Goal: Task Accomplishment & Management: Manage account settings

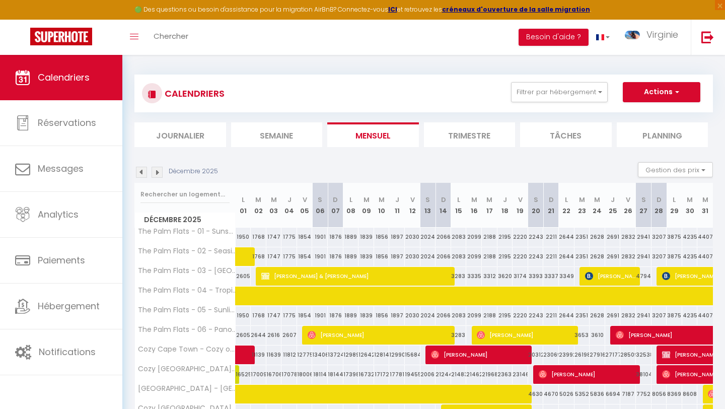
scroll to position [2, 0]
click at [531, 94] on button "Filtrer par hébergement" at bounding box center [559, 92] width 97 height 20
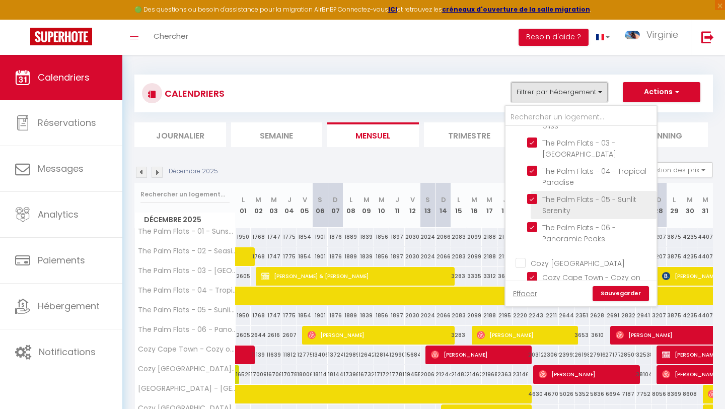
scroll to position [77, 0]
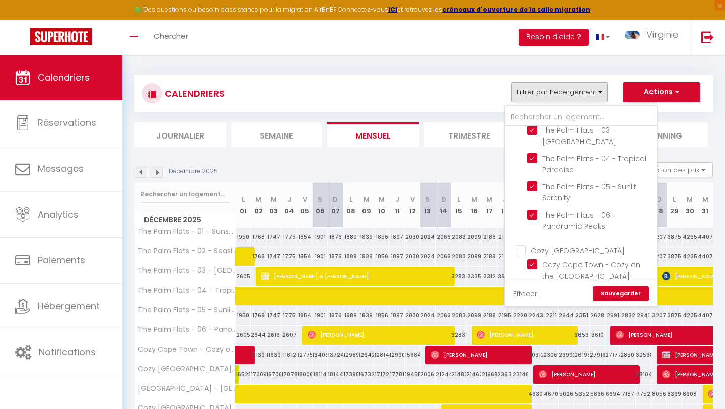
click at [521, 251] on input "Cozy [GEOGRAPHIC_DATA]" at bounding box center [590, 250] width 151 height 10
checkbox input "true"
checkbox input "false"
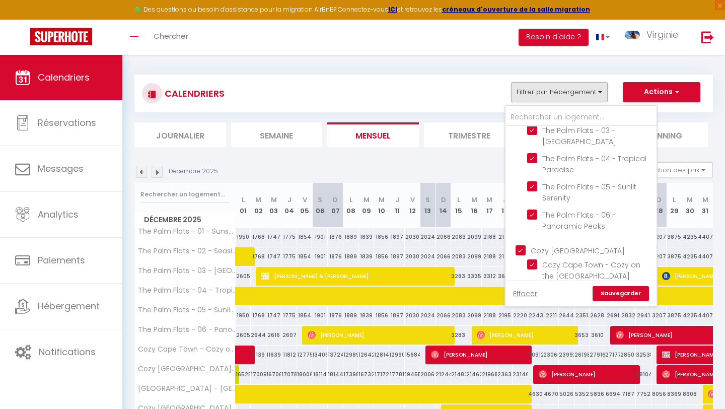
checkbox input "false"
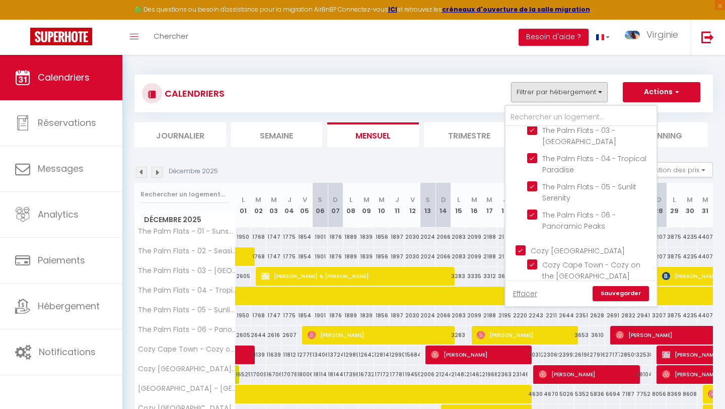
checkbox input "false"
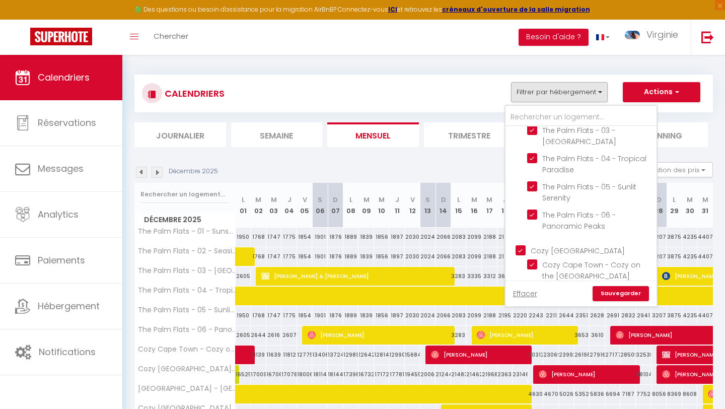
checkbox input "false"
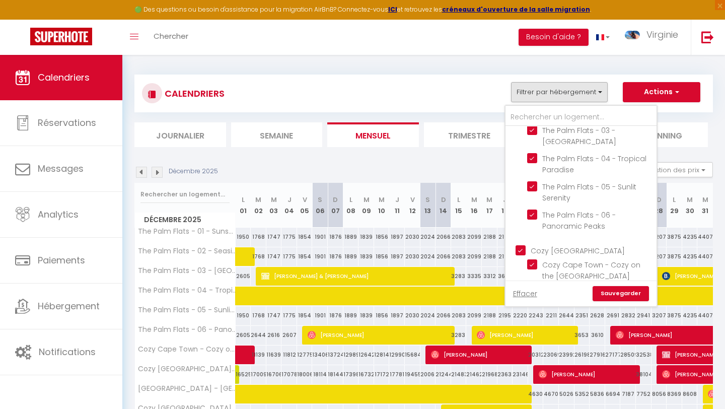
checkbox input "false"
click at [521, 251] on input "Cozy [GEOGRAPHIC_DATA]" at bounding box center [590, 250] width 151 height 10
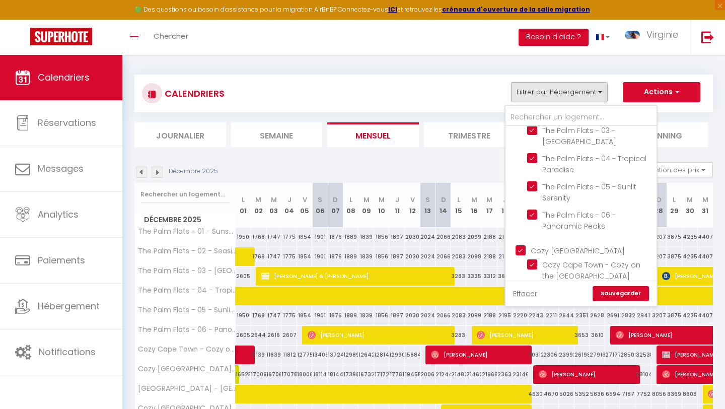
checkbox input "false"
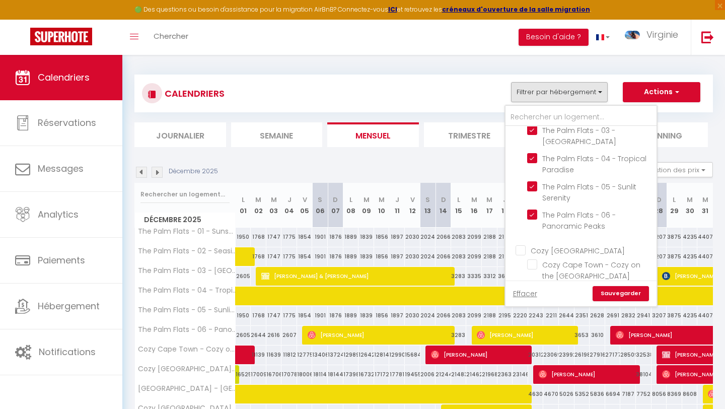
checkbox input "false"
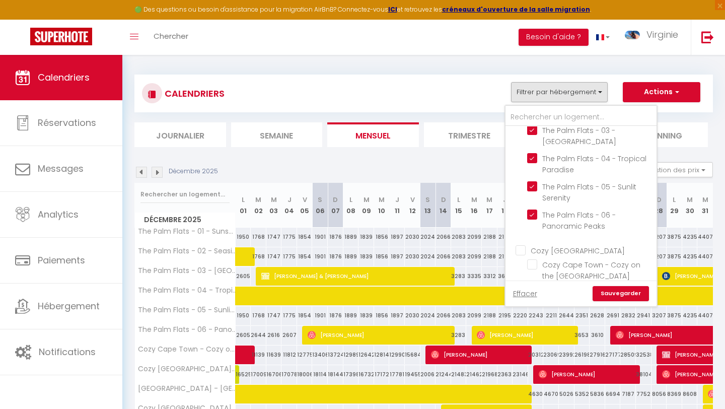
checkbox input "false"
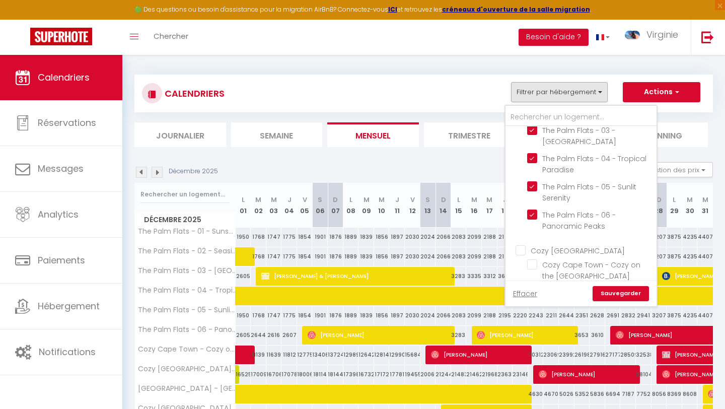
checkbox input "false"
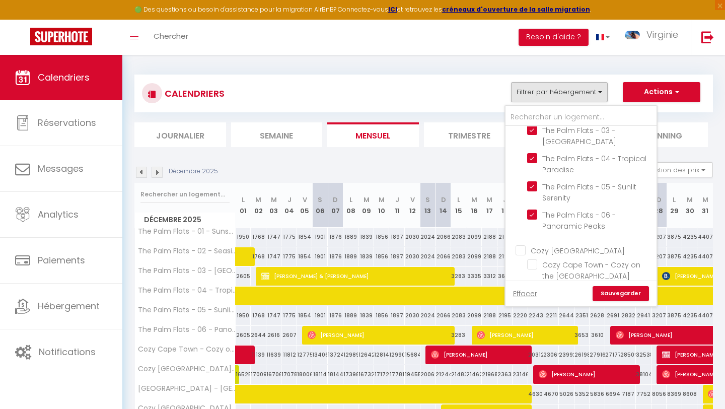
checkbox input "false"
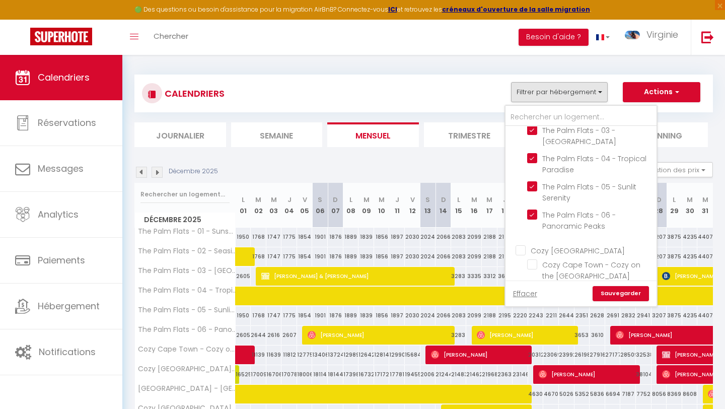
checkbox input "false"
click at [623, 290] on link "Sauvegarder" at bounding box center [620, 293] width 56 height 15
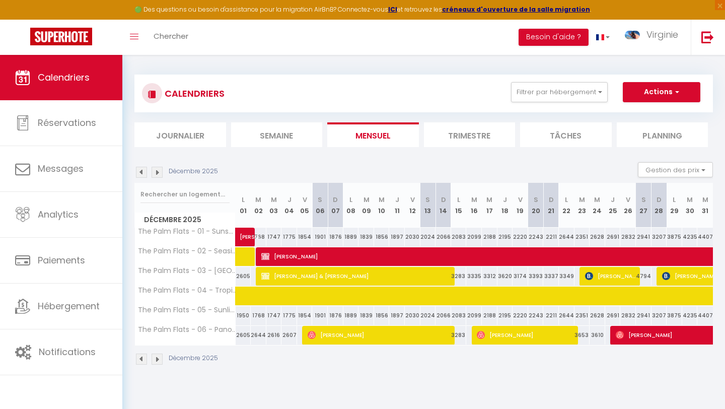
click at [140, 172] on img at bounding box center [141, 172] width 11 height 11
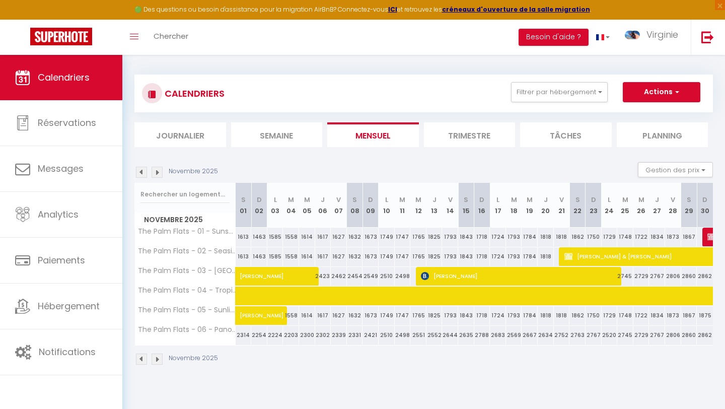
click at [140, 172] on img at bounding box center [141, 172] width 11 height 11
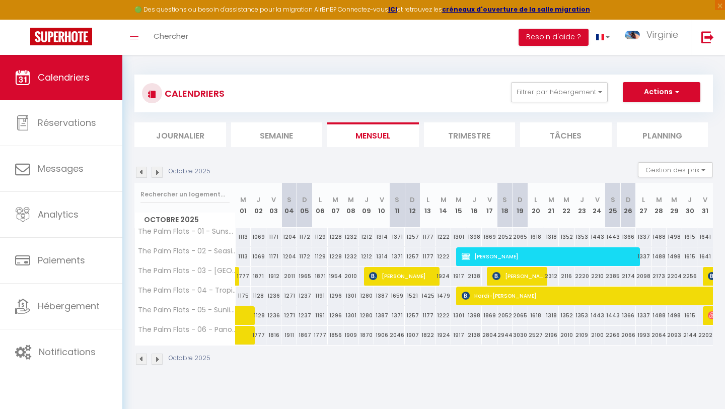
click at [140, 172] on img at bounding box center [141, 172] width 11 height 11
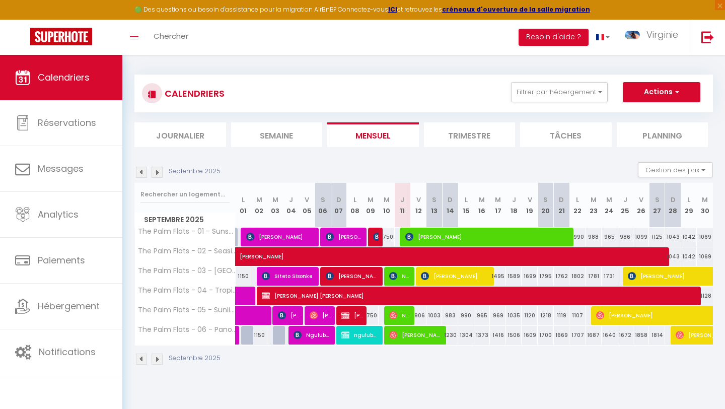
click at [140, 172] on img at bounding box center [141, 172] width 11 height 11
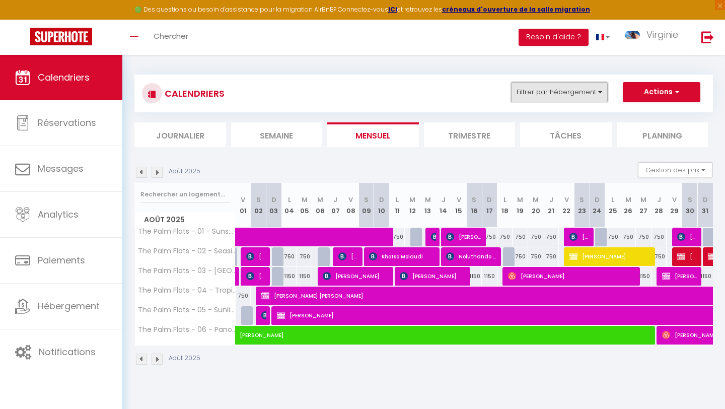
click at [592, 87] on button "Filtrer par hébergement" at bounding box center [559, 92] width 97 height 20
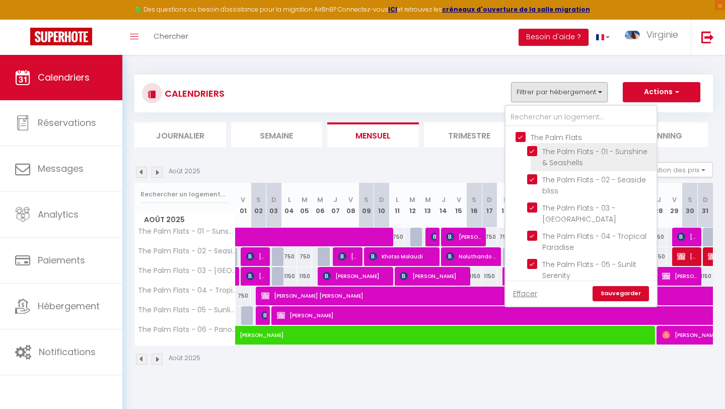
click at [552, 153] on input "The Palm Flats - 01 - Sunshine & Seashells" at bounding box center [590, 151] width 126 height 10
checkbox input "false"
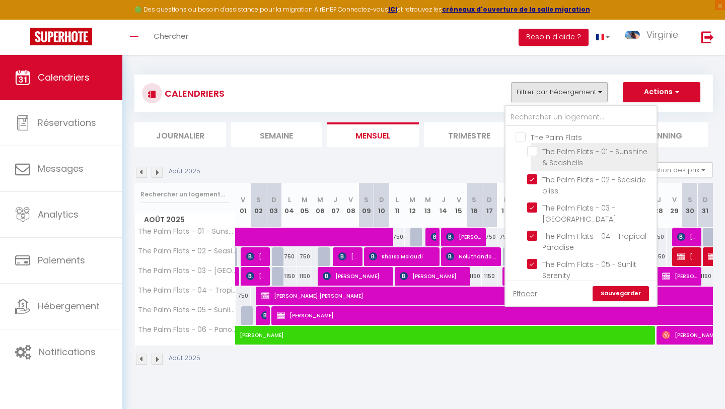
checkbox input "false"
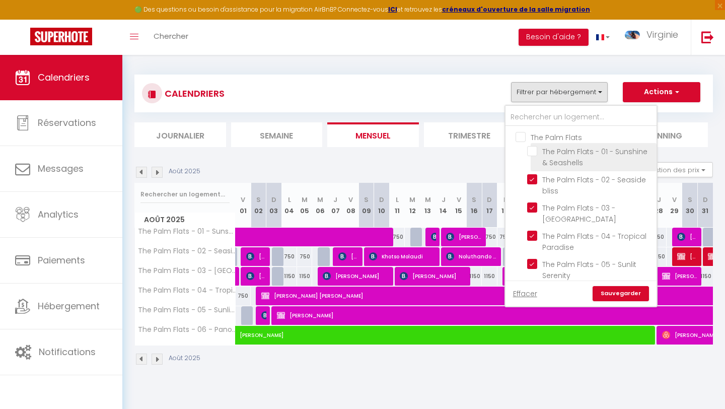
checkbox input "false"
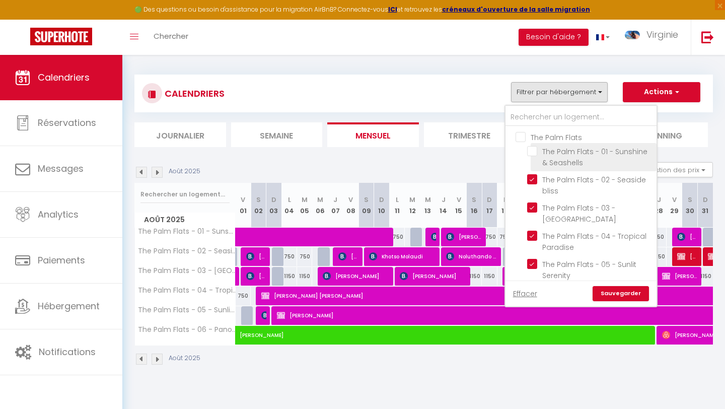
checkbox input "false"
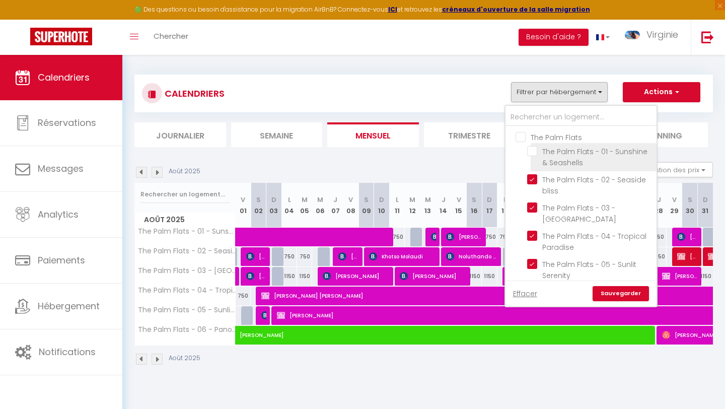
checkbox input "false"
click at [620, 297] on link "Sauvegarder" at bounding box center [620, 293] width 56 height 15
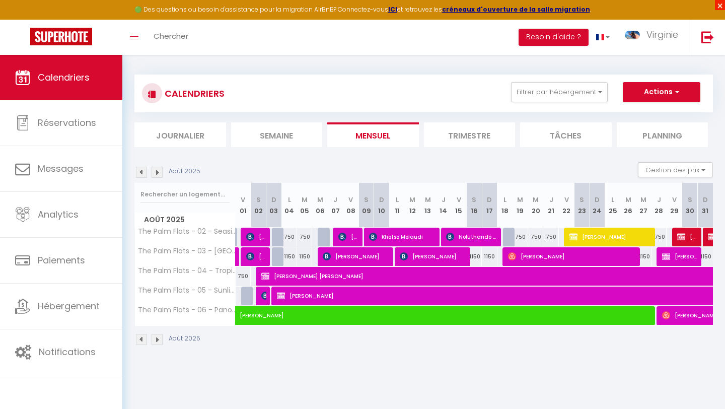
click at [717, 5] on span "×" at bounding box center [720, 5] width 10 height 10
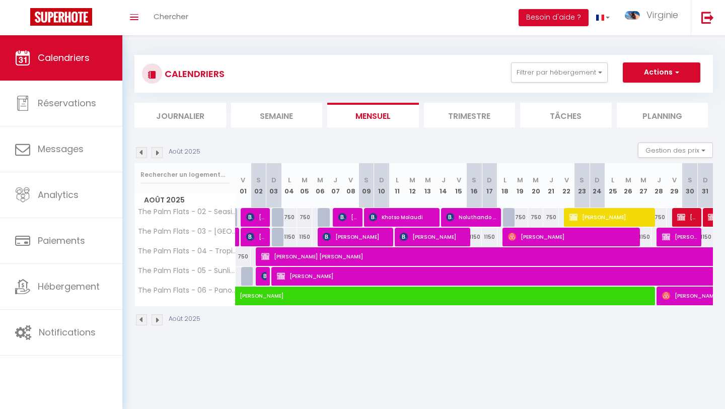
scroll to position [0, 0]
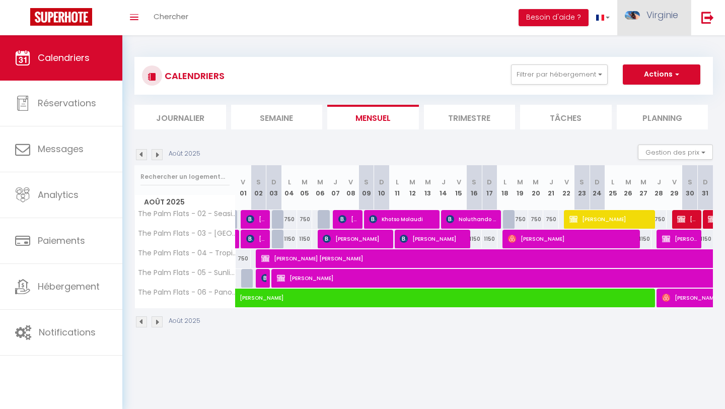
click at [650, 14] on span "Virginie" at bounding box center [662, 15] width 32 height 13
click at [650, 68] on link "Équipe" at bounding box center [650, 68] width 74 height 17
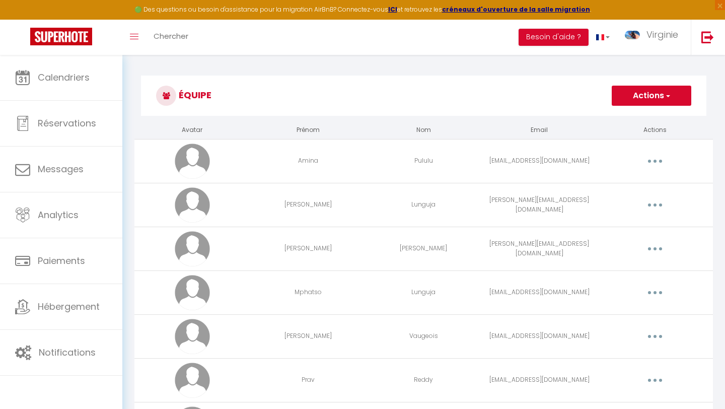
click at [656, 250] on button "button" at bounding box center [655, 249] width 28 height 16
click at [632, 270] on link "Editer" at bounding box center [628, 271] width 74 height 17
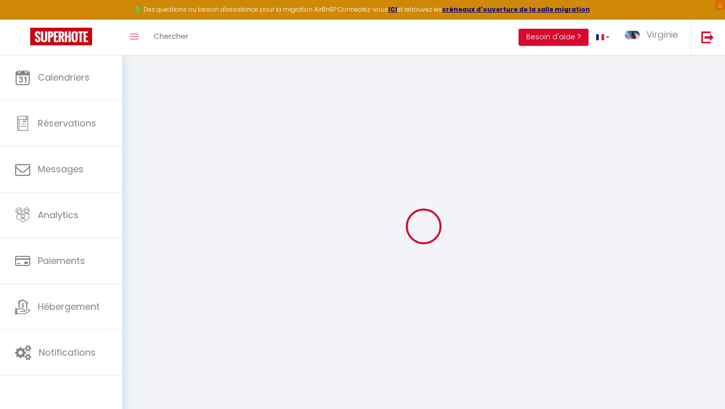
type input "[PERSON_NAME]"
type input "[PERSON_NAME][EMAIL_ADDRESS][DOMAIN_NAME]"
type textarea "[URL][DOMAIN_NAME]"
checkbox input "true"
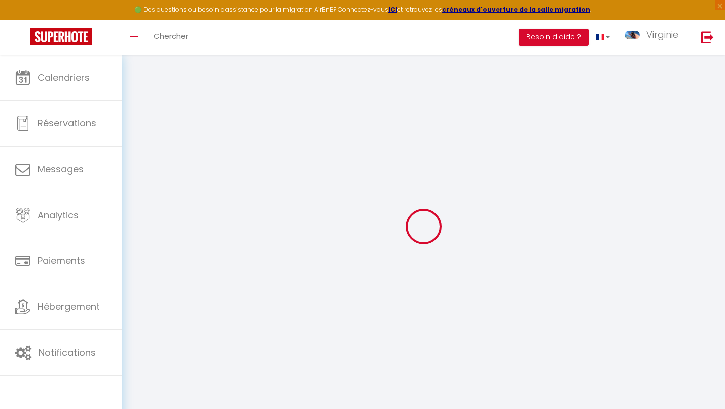
checkbox input "false"
checkbox input "true"
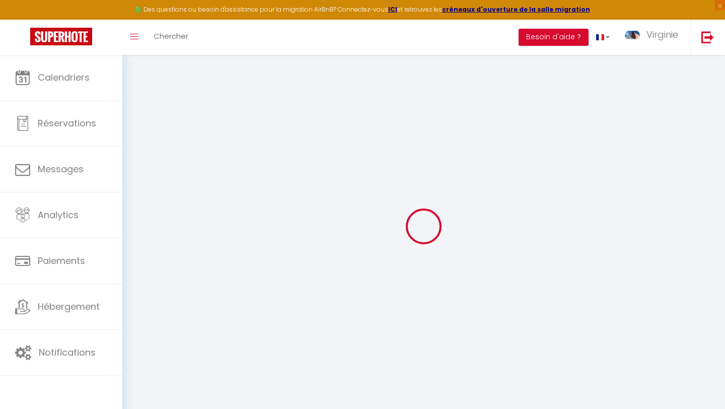
checkbox input "true"
checkbox input "false"
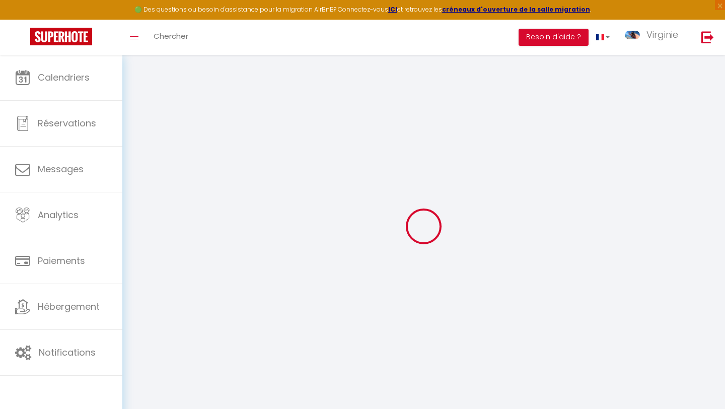
checkbox input "false"
checkbox input "true"
select select
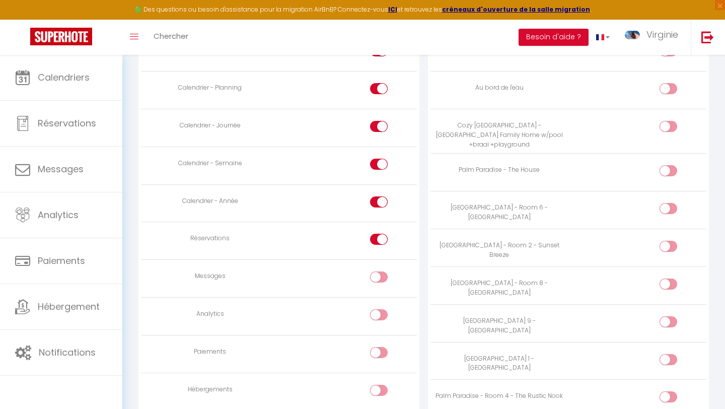
scroll to position [638, 0]
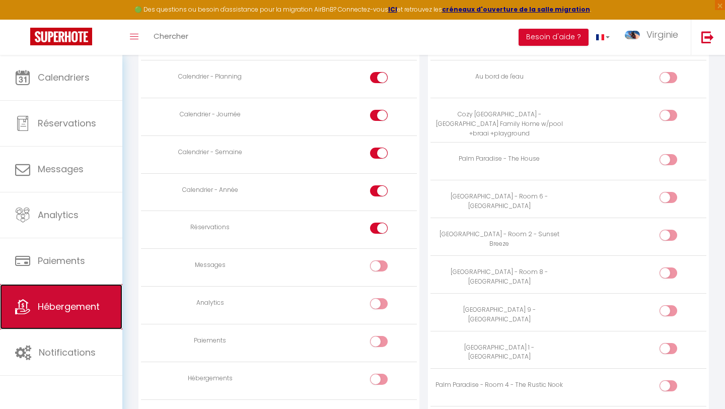
click at [80, 312] on span "Hébergement" at bounding box center [69, 306] width 62 height 13
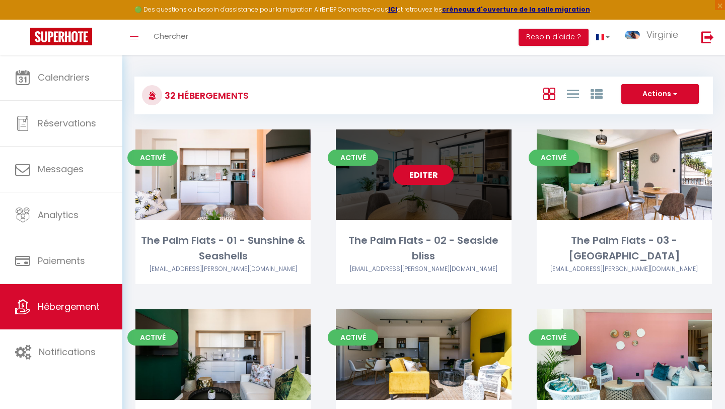
click at [423, 177] on link "Editer" at bounding box center [423, 175] width 60 height 20
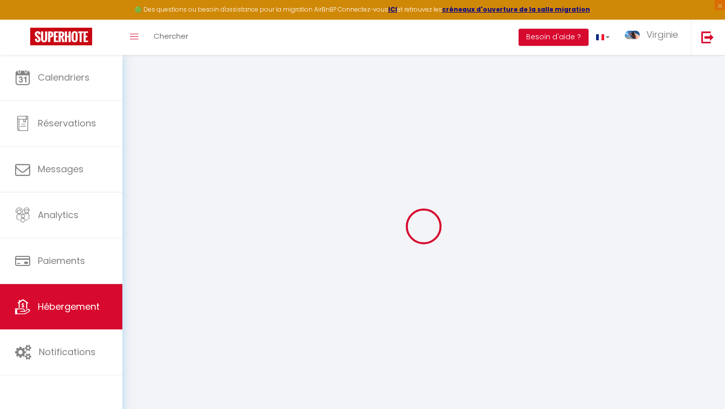
select select
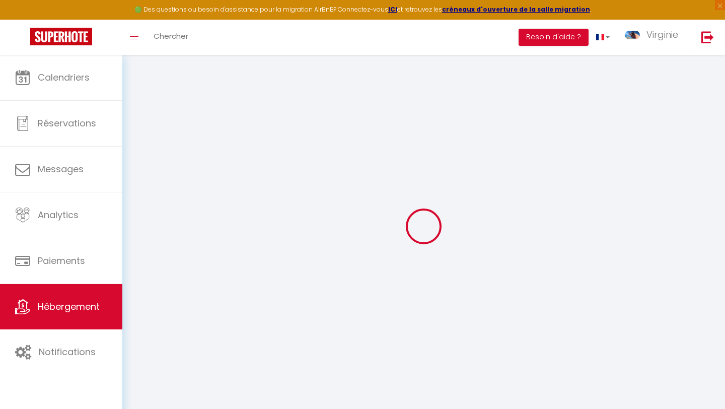
select select
checkbox input "false"
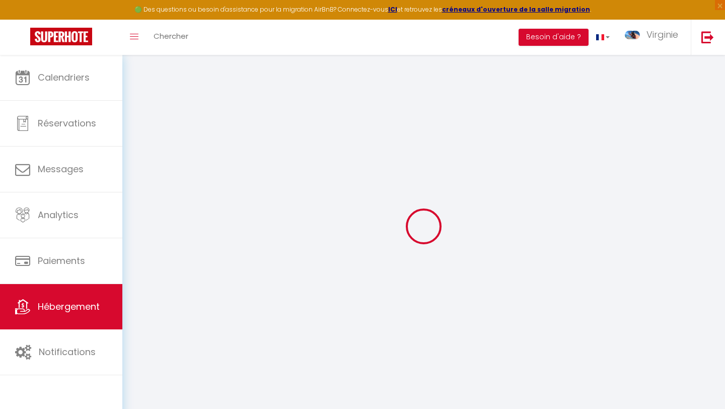
select select
type input "The Palm Flats - 02 - Seaside bliss"
type input "Virginie"
type input "Honore"
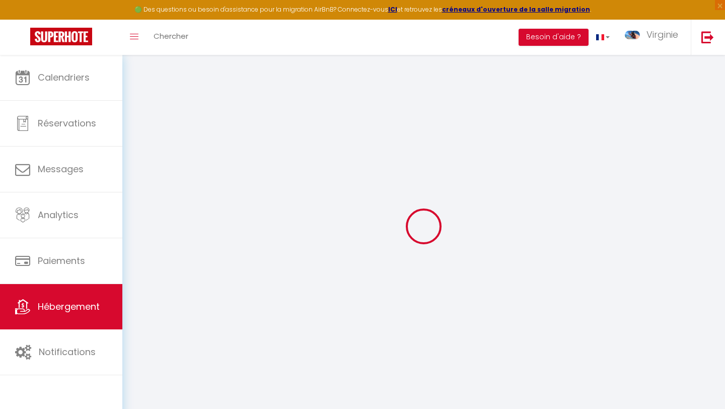
type input "[STREET_ADDRESS]"
type input "8005"
type input "[GEOGRAPHIC_DATA]"
select select "serviced_apartment"
select select "2"
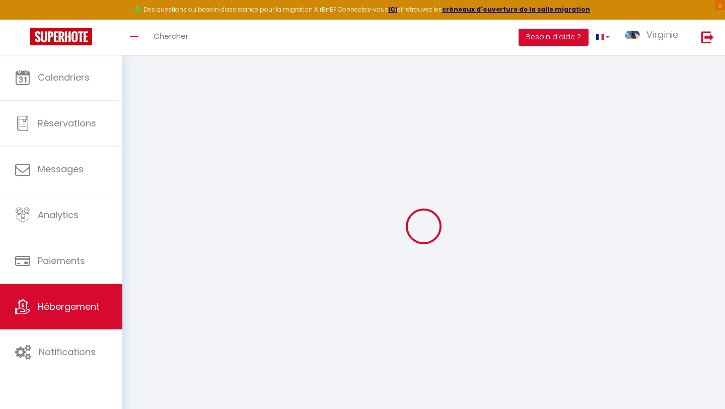
type input "900"
type input "450"
type input "2000"
type input "15"
select select
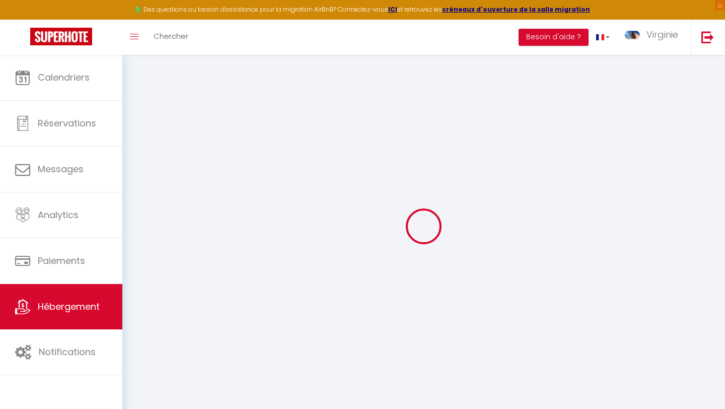
select select
type input "[STREET_ADDRESS]"
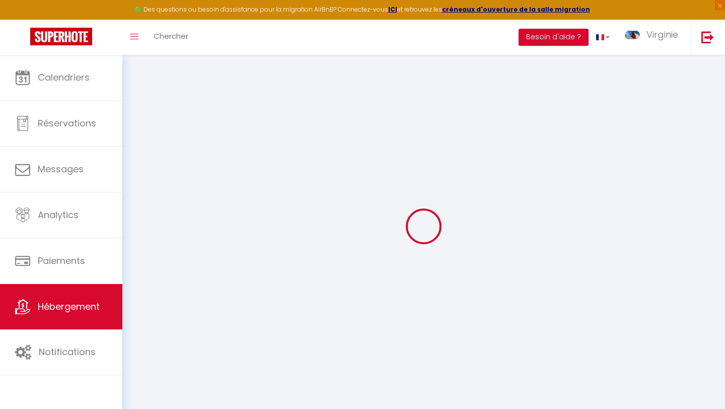
type input "8060"
type input "[GEOGRAPHIC_DATA]"
select select "199"
type input "[EMAIL_ADDRESS][DOMAIN_NAME]"
select select "5130"
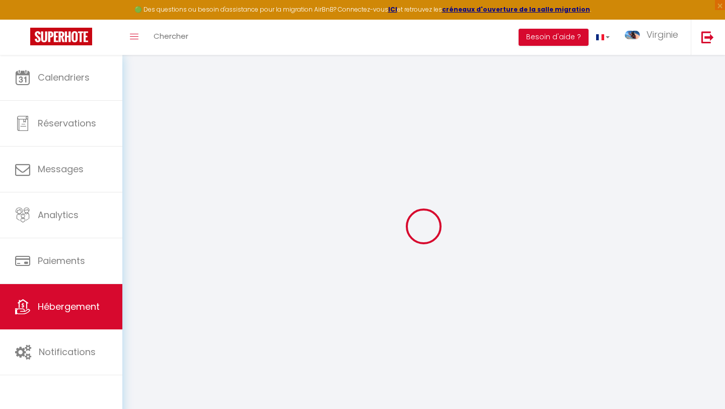
checkbox input "false"
checkbox input "true"
checkbox input "false"
select select "91"
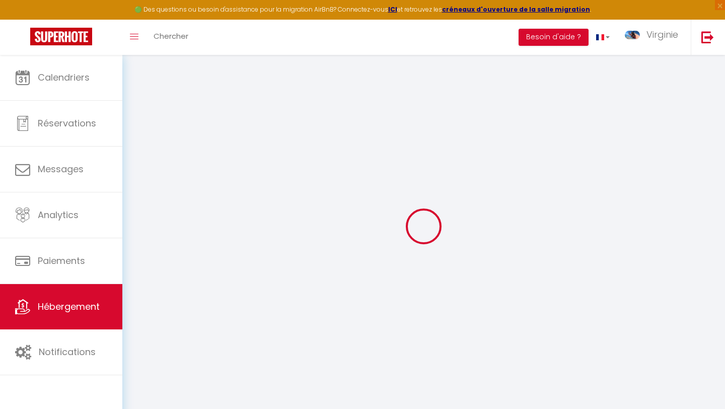
type input "450"
type input "0"
select select "16848"
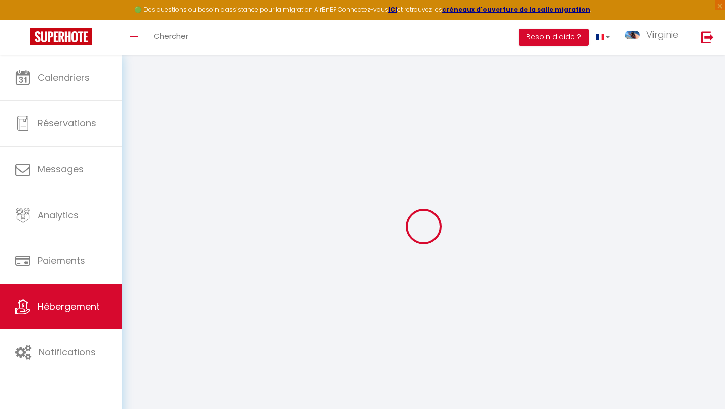
select select "17391"
select select
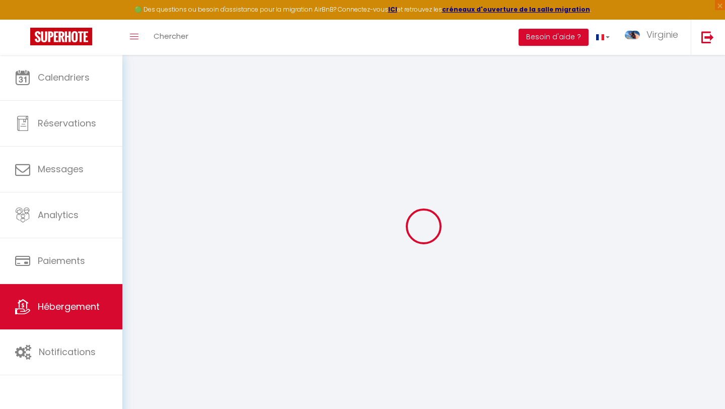
select select
checkbox input "false"
checkbox input "true"
checkbox input "false"
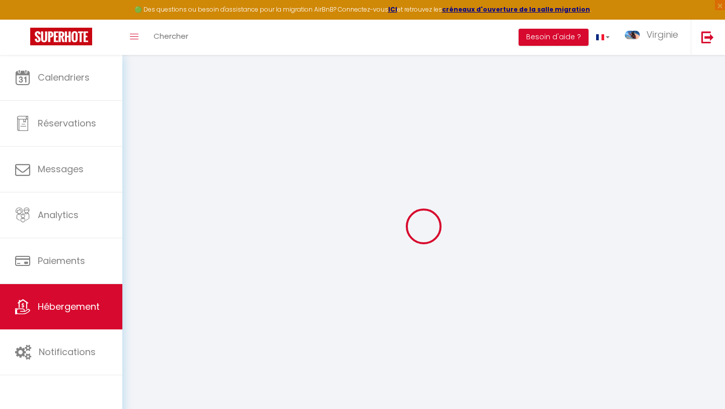
select select
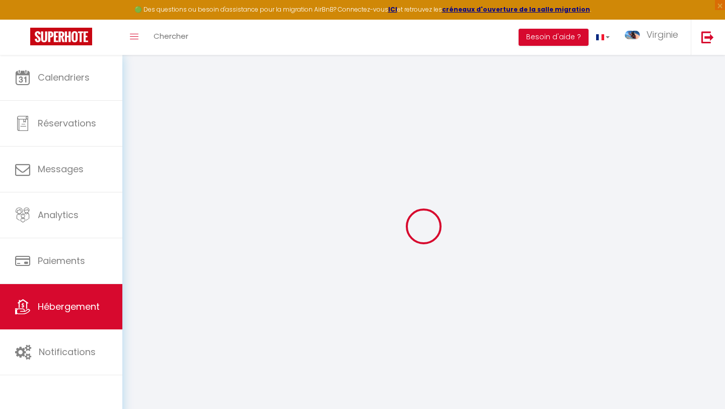
checkbox input "false"
checkbox input "true"
checkbox input "false"
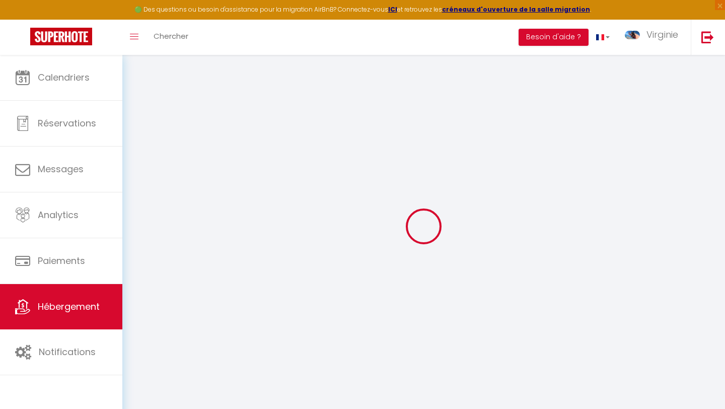
checkbox input "true"
checkbox input "false"
select select "15:00"
select select "23:45"
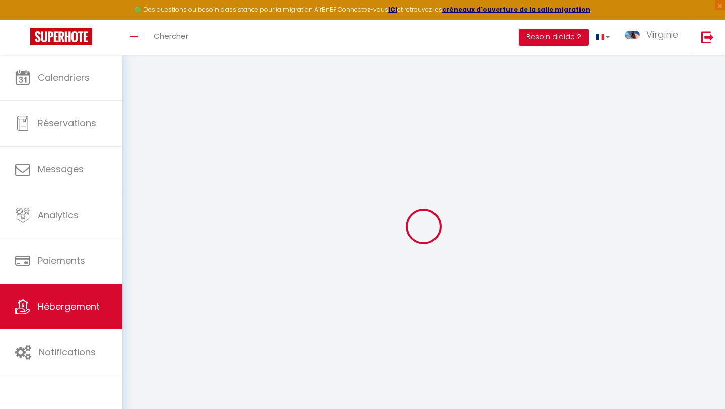
select select "10:00"
select select "30"
select select "120"
checkbox input "false"
checkbox input "true"
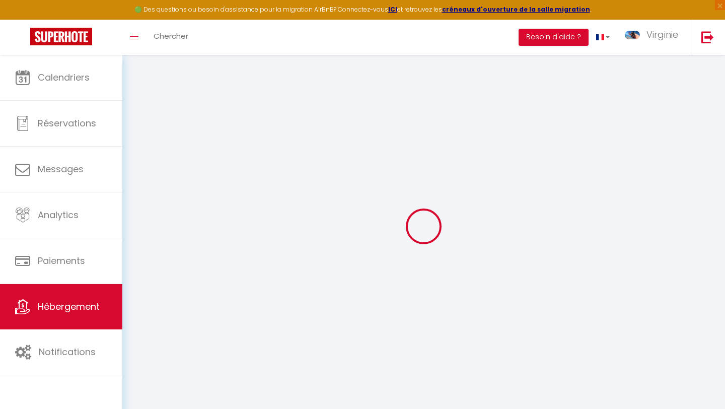
checkbox input "true"
checkbox input "false"
checkbox input "true"
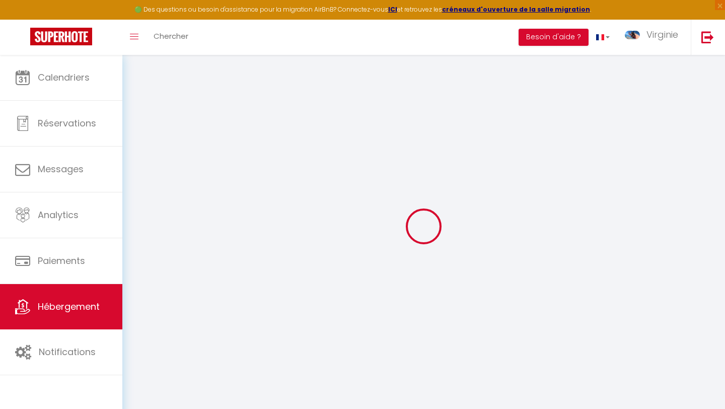
checkbox input "false"
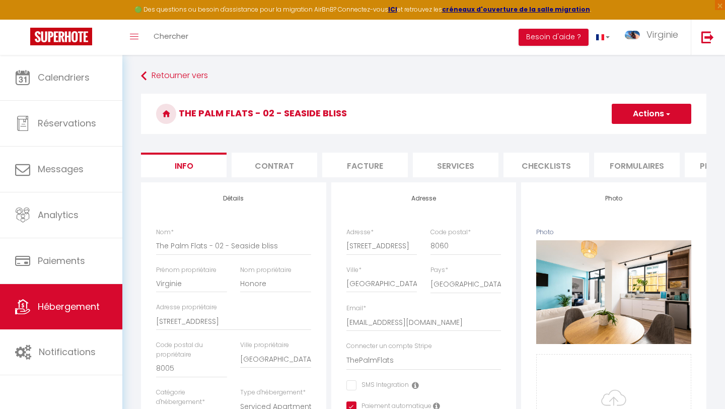
checkbox input "false"
checkbox input "true"
checkbox input "false"
click at [274, 165] on li "Contrat" at bounding box center [274, 164] width 86 height 25
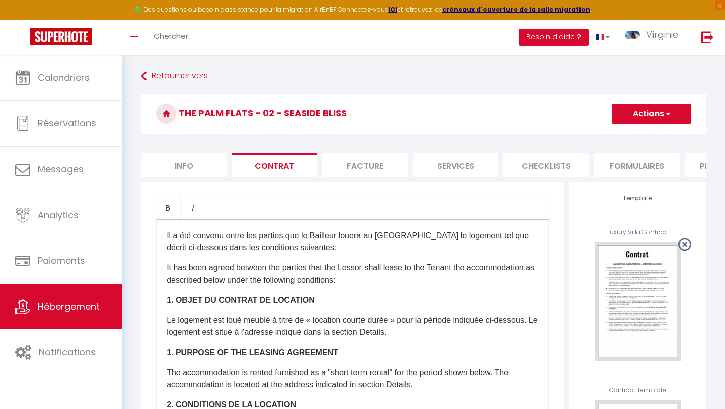
click at [364, 159] on li "Facture" at bounding box center [365, 164] width 86 height 25
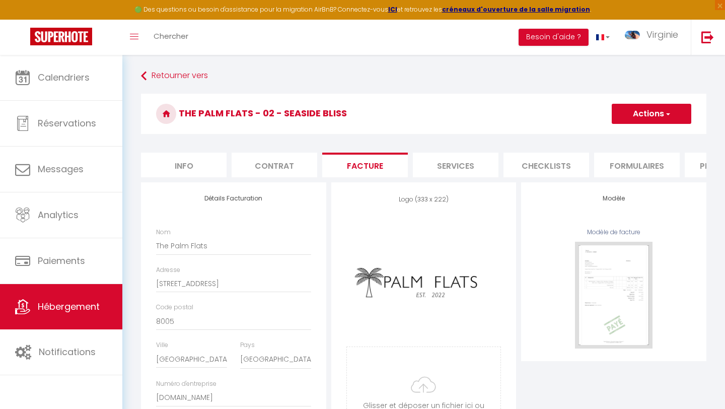
click at [524, 163] on li "Checklists" at bounding box center [546, 164] width 86 height 25
select select
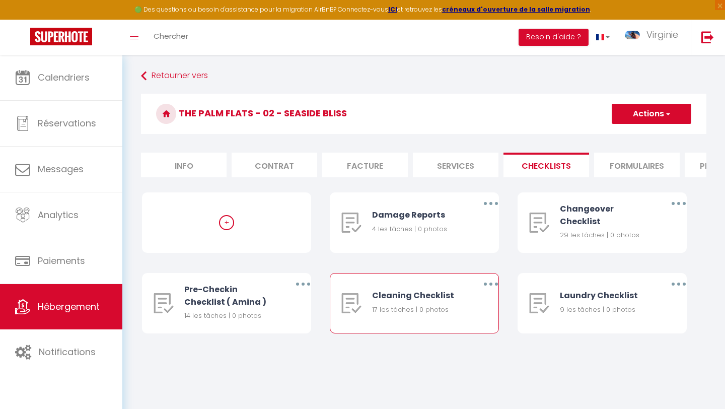
click at [485, 283] on button "button" at bounding box center [491, 284] width 28 height 16
click at [473, 303] on link "Editer" at bounding box center [464, 306] width 74 height 17
type input "Cleaning Checklist"
type input "To be used during guests stay"
select select
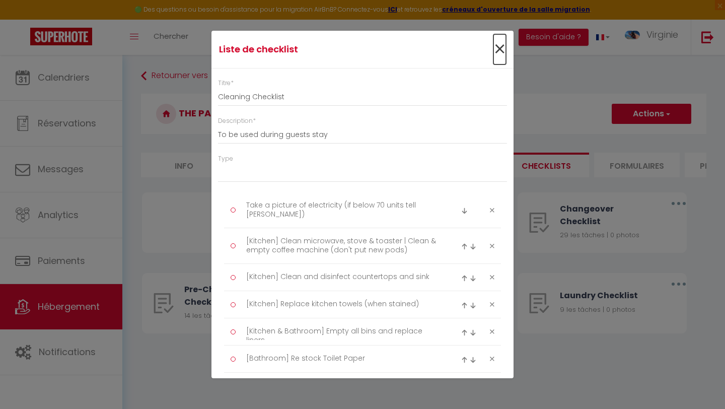
click at [501, 47] on span "×" at bounding box center [499, 49] width 13 height 30
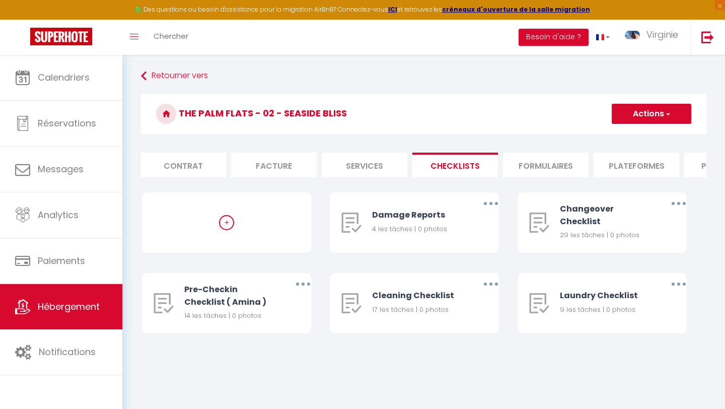
scroll to position [0, 96]
click at [624, 162] on li "Plateformes" at bounding box center [632, 164] width 86 height 25
select select
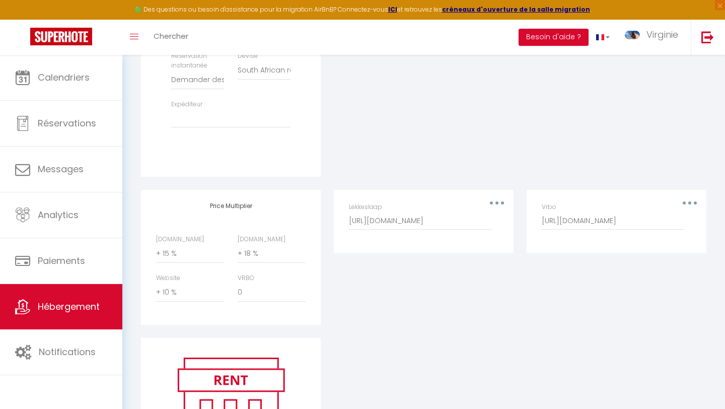
scroll to position [413, 0]
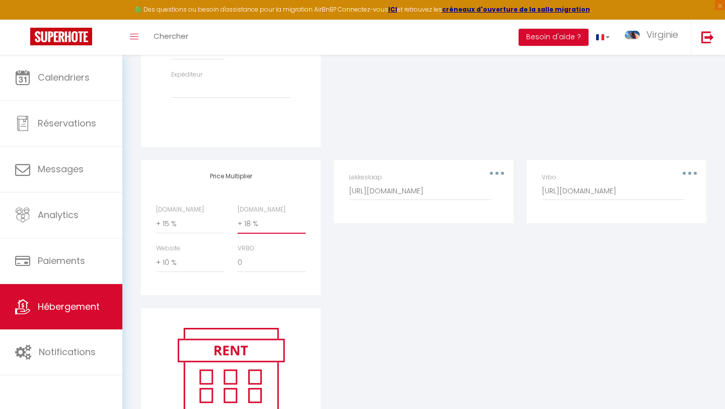
click at [250, 214] on select "0 + 1 % + 2 % + 3 % + 4 % + 5 % + 6 % + 7 % + 8 % + 9 %" at bounding box center [272, 223] width 68 height 19
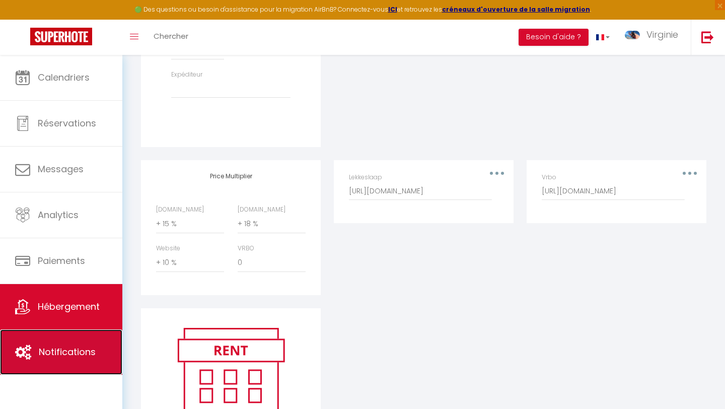
click at [62, 351] on span "Notifications" at bounding box center [67, 351] width 57 height 13
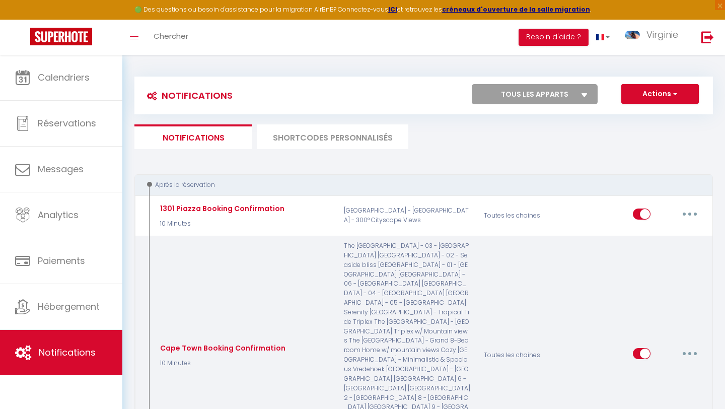
click at [689, 345] on button "button" at bounding box center [689, 353] width 28 height 16
select select
checkbox input "false"
click at [665, 368] on link "Editer" at bounding box center [663, 376] width 74 height 17
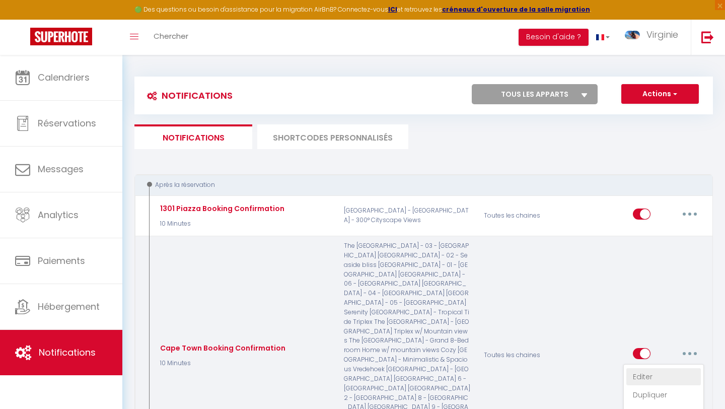
type input "Cape Town Booking Confirmation"
select select "10 Minutes"
select select "if_booking_is_paid"
checkbox input "true"
checkbox input "false"
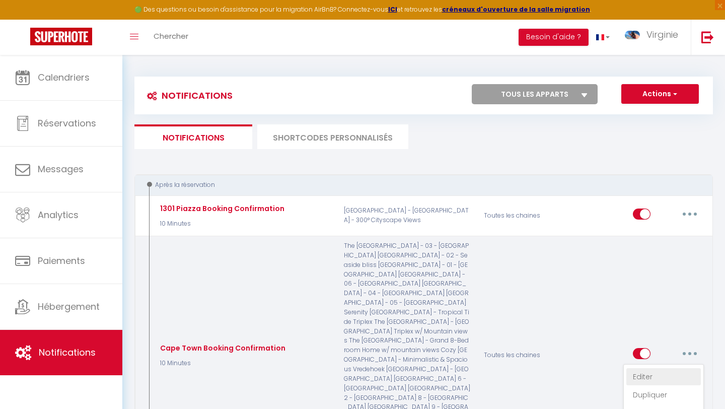
checkbox input "true"
radio input "true"
type input "Merci d'avoir réservé aux [RENTAL:NAME] 🎉"
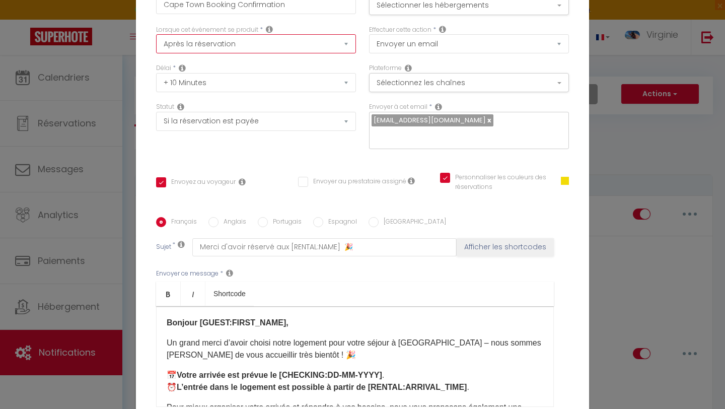
click at [252, 53] on select "Après la réservation Avant Checkin (à partir de 12h00) Après Checkin (à partir …" at bounding box center [256, 43] width 200 height 19
click at [442, 92] on button "Sélectionnez les chaînes" at bounding box center [469, 82] width 200 height 19
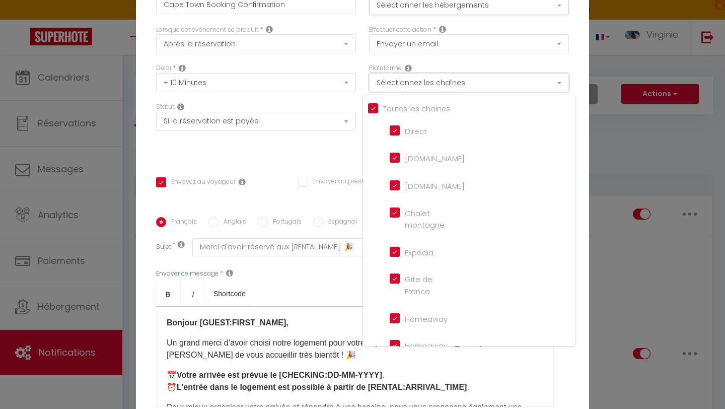
click at [442, 92] on button "Sélectionnez les chaînes" at bounding box center [469, 82] width 200 height 19
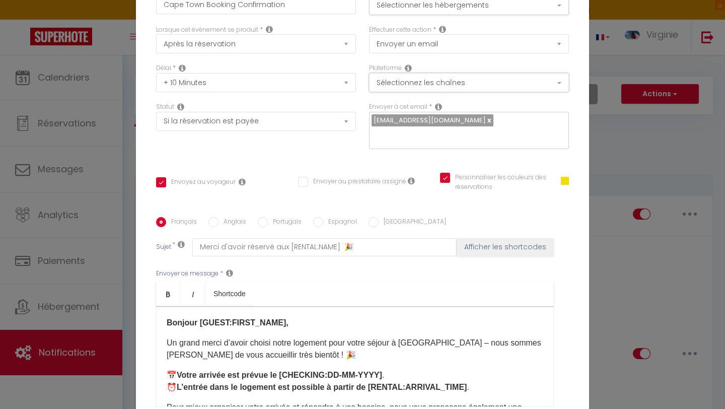
click at [442, 92] on button "Sélectionnez les chaînes" at bounding box center [469, 82] width 200 height 19
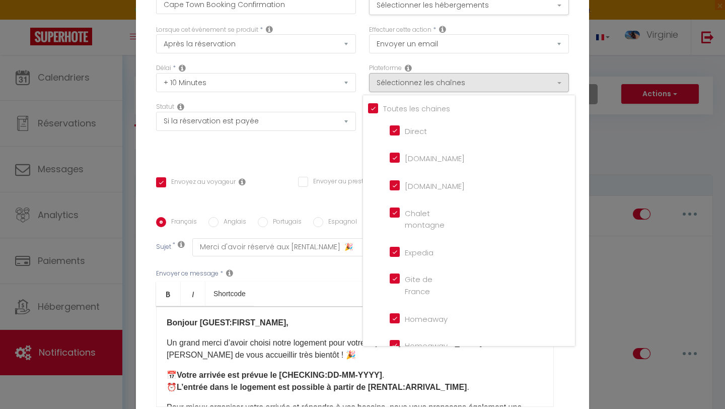
click at [359, 76] on div "Délai * Immédiat + 10 Minutes + 1 Heure + 2 Heures + 3 Heures + 4 Heures + 5 He…" at bounding box center [255, 82] width 213 height 39
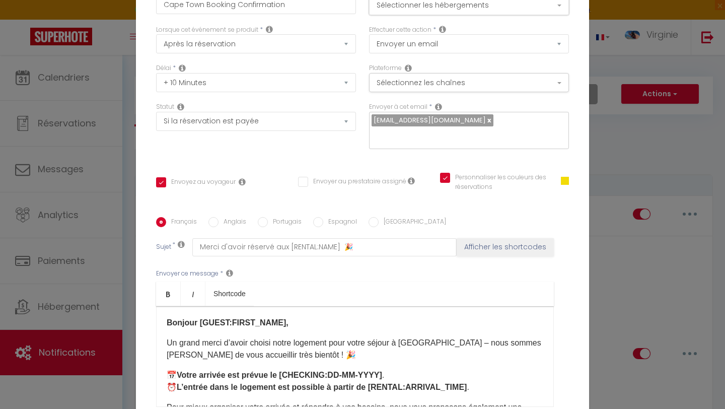
click at [455, 15] on button "Sélectionner les hébergements" at bounding box center [469, 5] width 200 height 19
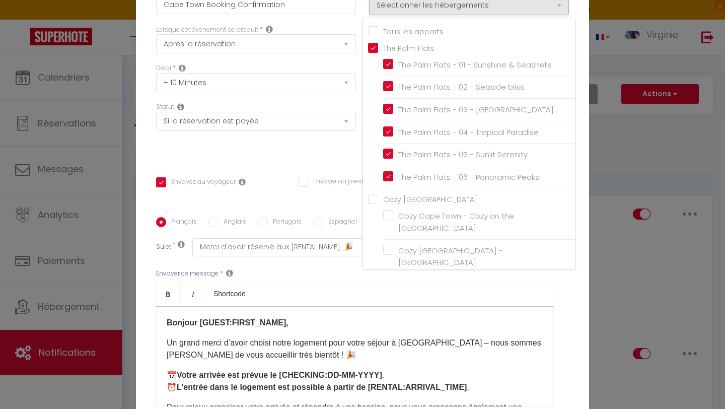
click at [351, 64] on div "Lorsque cet événement se produit * Après la réservation Avant Checkin (à partir…" at bounding box center [255, 44] width 213 height 39
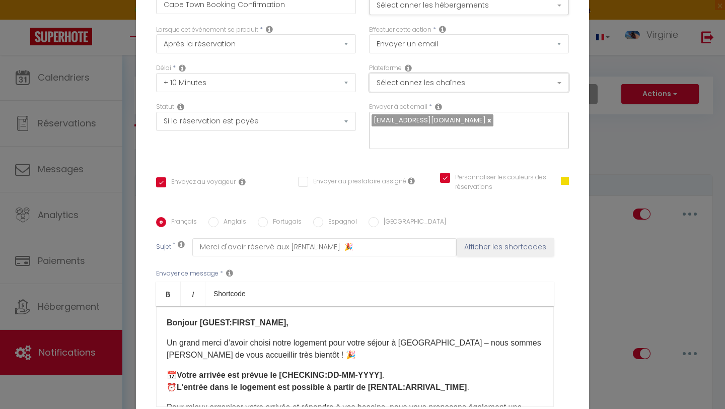
click at [421, 86] on button "Sélectionnez les chaînes" at bounding box center [469, 82] width 200 height 19
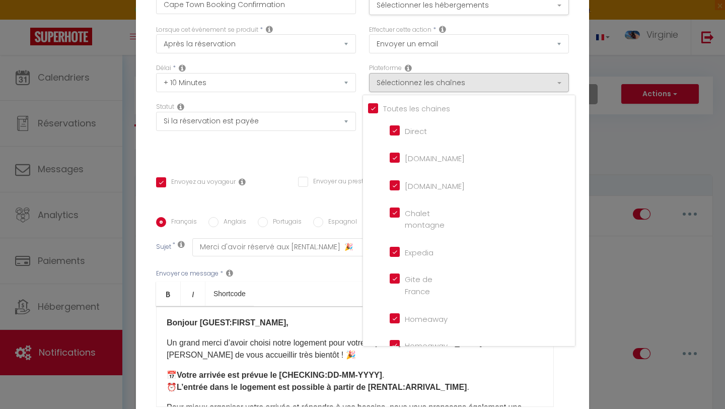
click at [331, 157] on div "Titre * Cape Town Booking Confirmation Pour cet hébergement Sélectionner les hé…" at bounding box center [362, 217] width 453 height 482
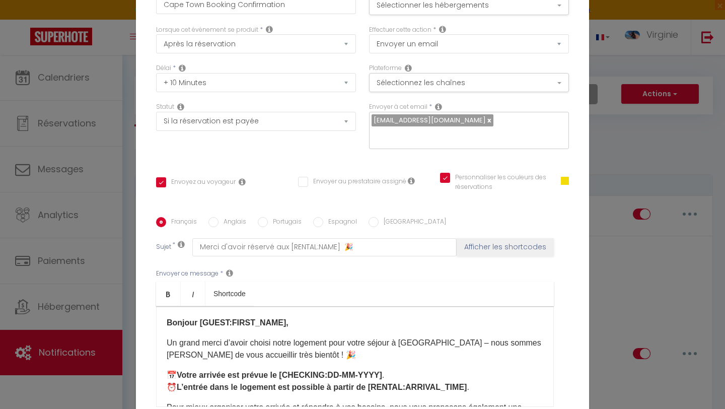
click at [360, 152] on div "Statut Aucun Si la réservation est payée Si réservation non payée Si la caution…" at bounding box center [255, 130] width 213 height 57
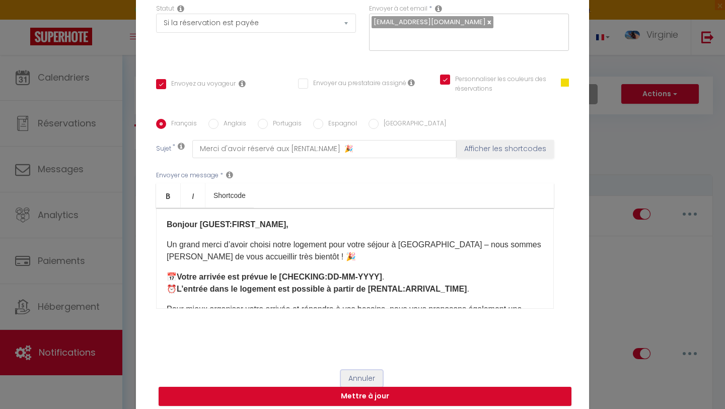
click at [365, 371] on button "Annuler" at bounding box center [362, 378] width 42 height 17
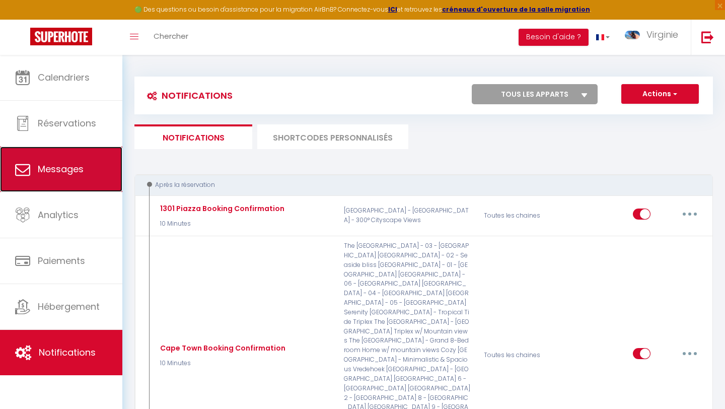
click at [66, 176] on link "Messages" at bounding box center [61, 168] width 122 height 45
select select "message"
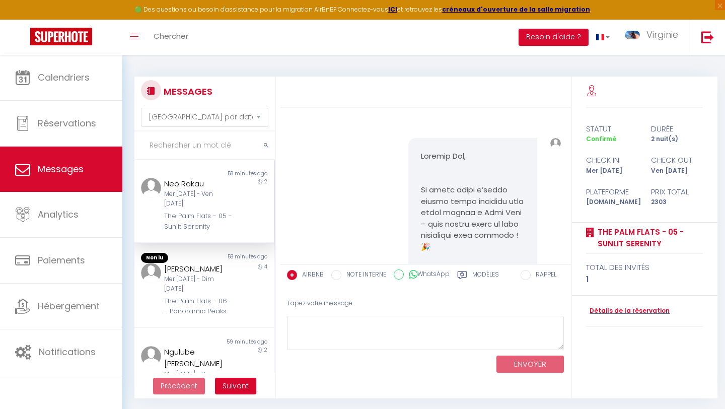
scroll to position [6031, 0]
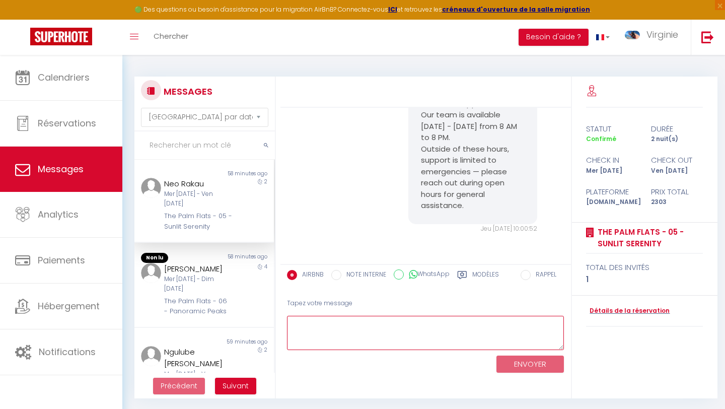
click at [335, 333] on textarea at bounding box center [425, 333] width 277 height 35
type textarea "Bonjour"
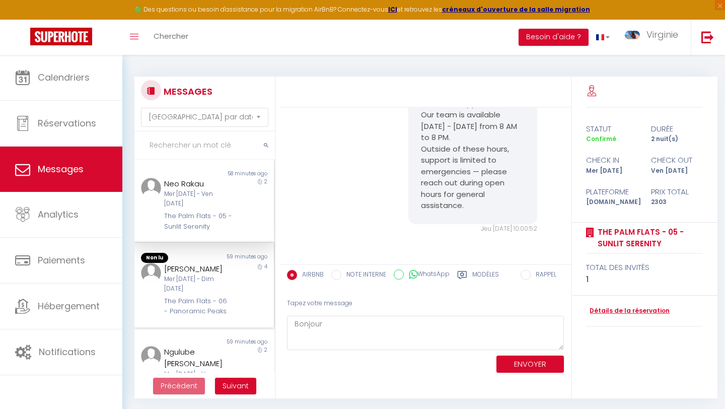
click at [197, 273] on div "[PERSON_NAME]" at bounding box center [198, 269] width 68 height 12
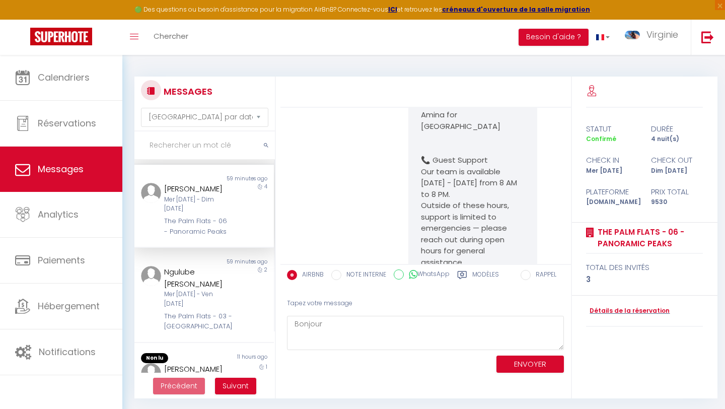
scroll to position [88, 0]
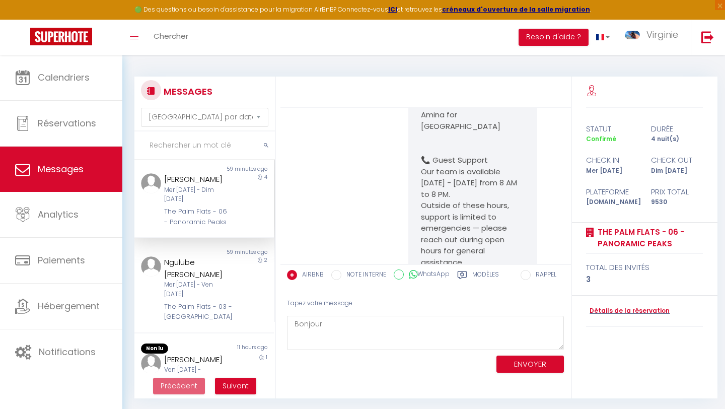
click at [197, 273] on div "Ngulube [PERSON_NAME]" at bounding box center [198, 268] width 68 height 24
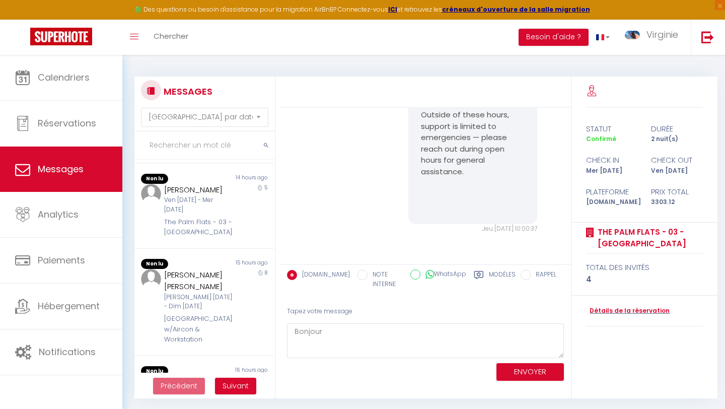
scroll to position [354, 0]
click at [214, 213] on div "Ven [DATE] - Mer [DATE]" at bounding box center [198, 203] width 68 height 19
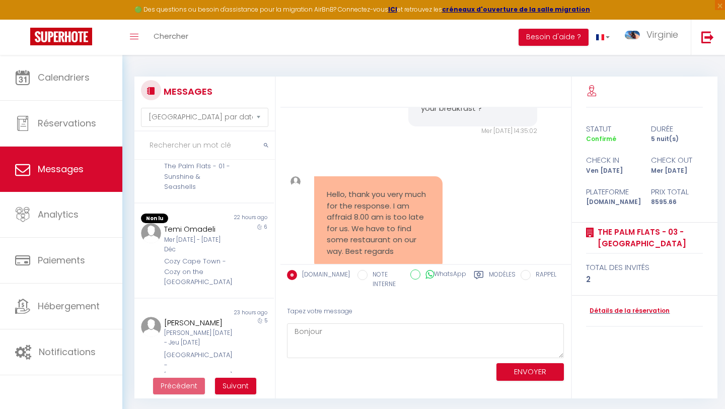
scroll to position [714, 0]
click at [209, 327] on div "[PERSON_NAME] [DATE] - Jeu [DATE]" at bounding box center [198, 336] width 68 height 19
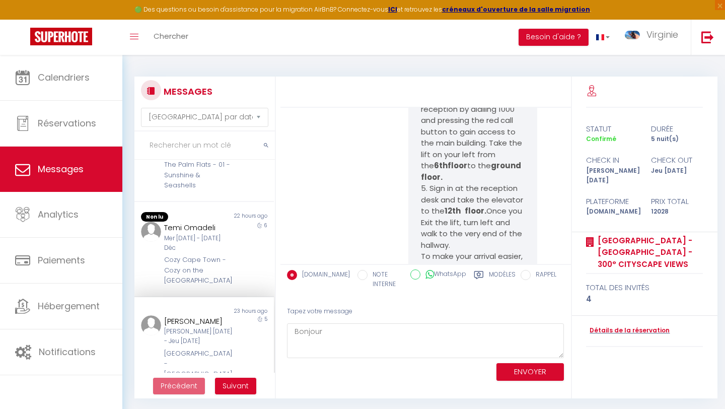
scroll to position [4813, 0]
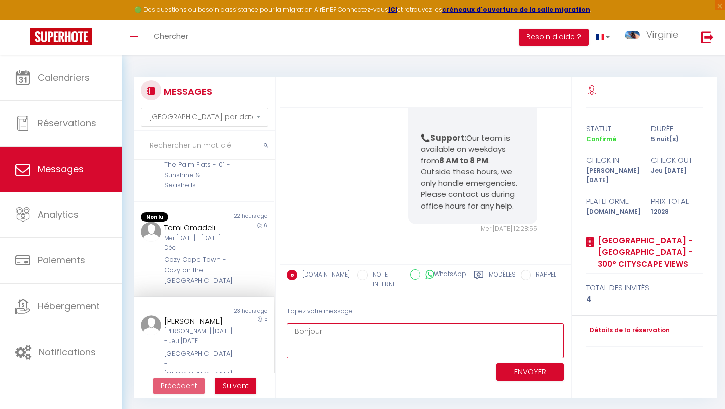
click at [330, 332] on textarea "Bonjour" at bounding box center [425, 340] width 277 height 35
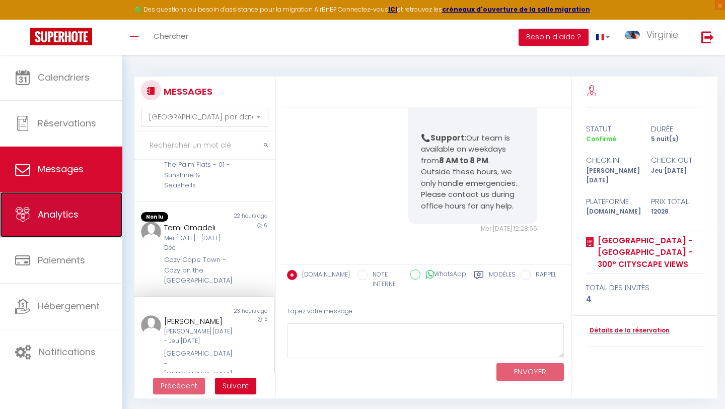
click at [46, 211] on span "Analytics" at bounding box center [58, 214] width 41 height 13
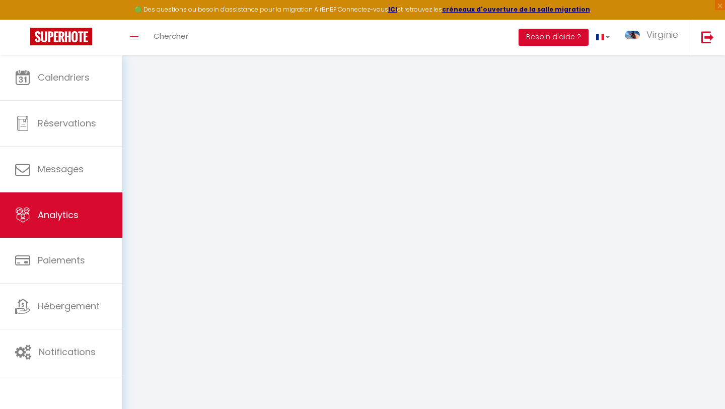
select select "2025"
select select "9"
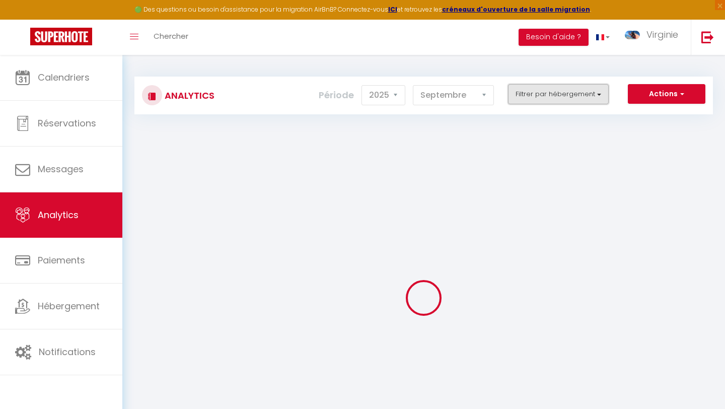
click at [523, 93] on button "Filtrer par hébergement" at bounding box center [558, 94] width 101 height 20
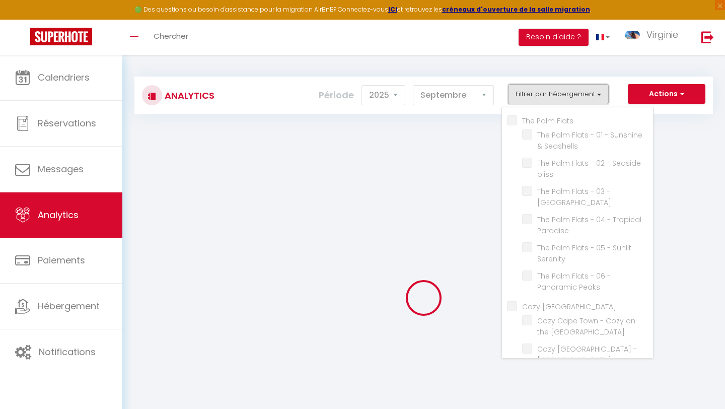
checkbox Flats "false"
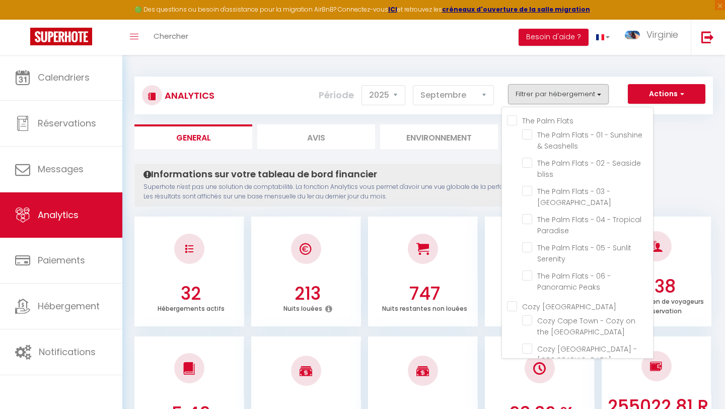
click at [514, 121] on Flats "The Palm Flats" at bounding box center [580, 120] width 146 height 10
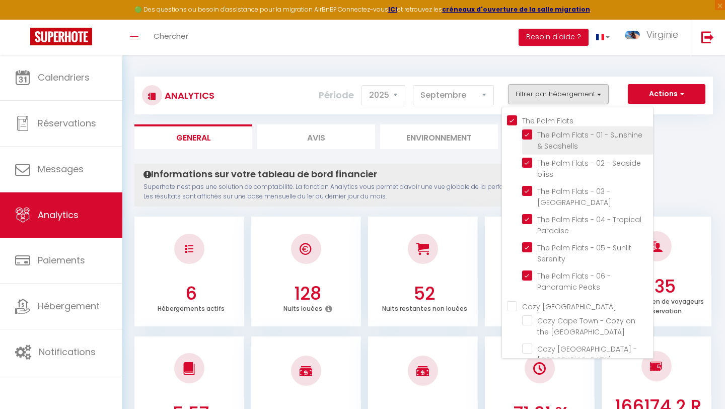
click at [530, 136] on Seashells "checkbox" at bounding box center [587, 134] width 131 height 10
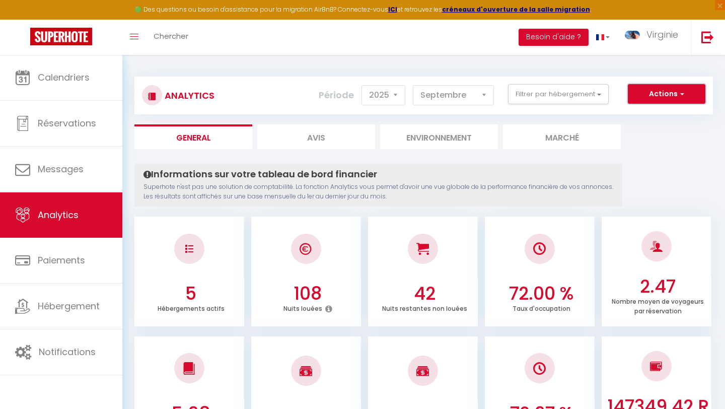
click at [679, 99] on button "Actions" at bounding box center [666, 94] width 77 height 20
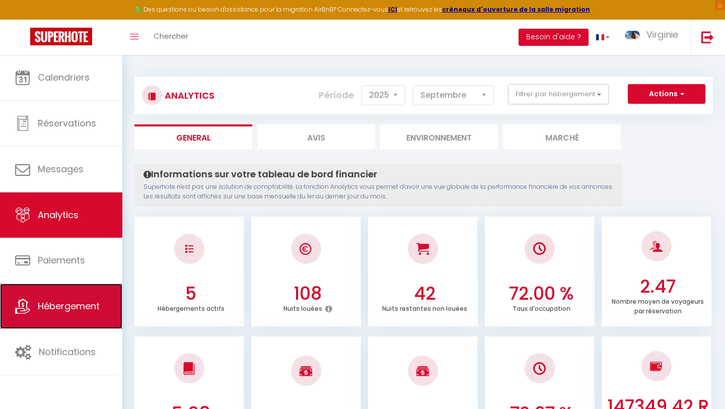
click at [74, 307] on span "Hébergement" at bounding box center [69, 305] width 62 height 13
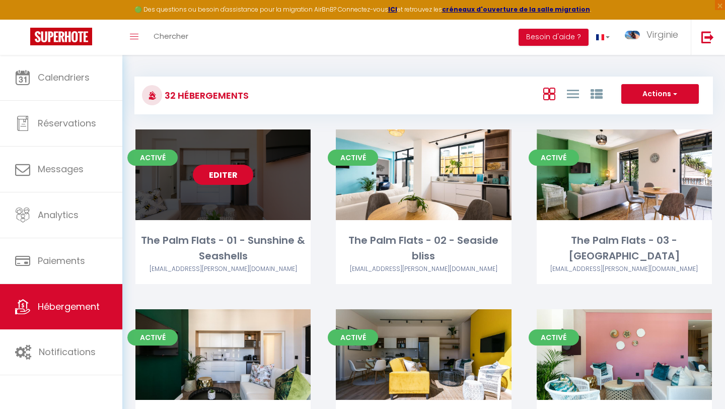
click at [226, 174] on link "Editer" at bounding box center [223, 175] width 60 height 20
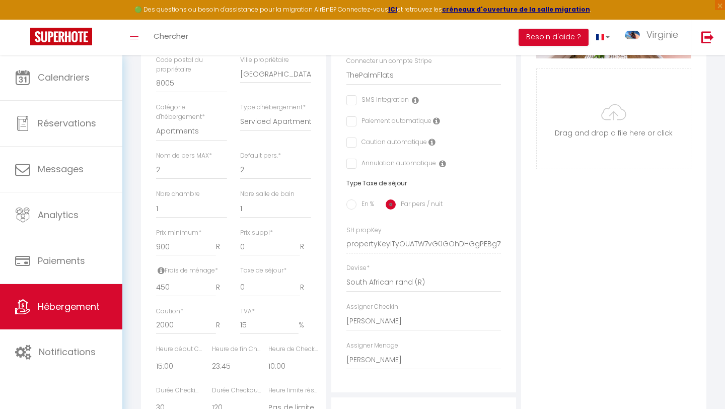
scroll to position [286, 0]
click at [247, 283] on input "0" at bounding box center [270, 286] width 60 height 18
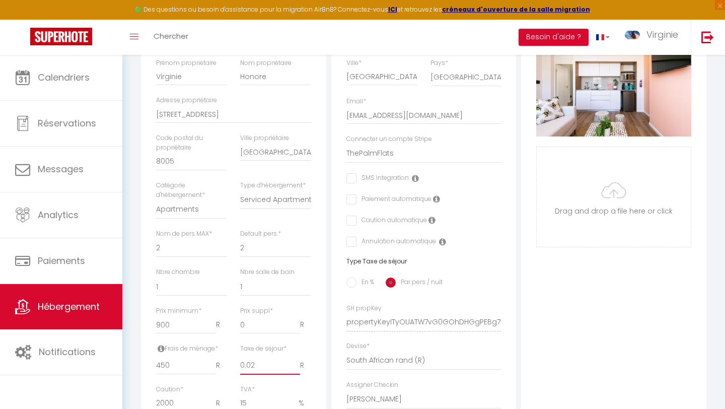
scroll to position [231, 0]
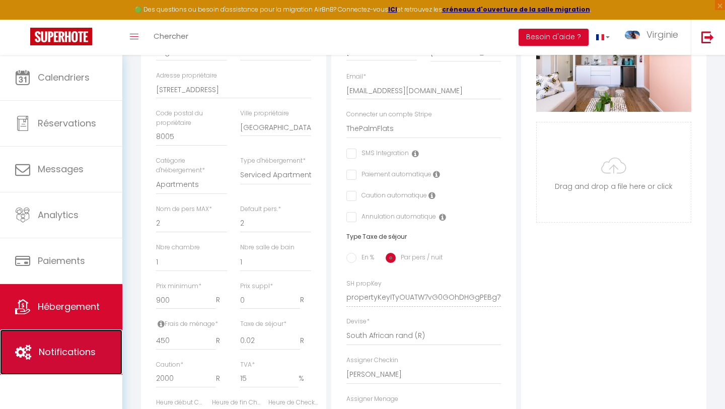
click at [77, 354] on span "Notifications" at bounding box center [67, 351] width 57 height 13
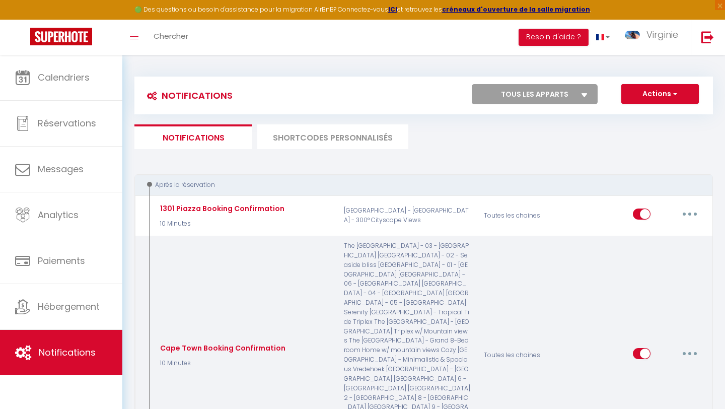
click at [692, 345] on button "button" at bounding box center [689, 353] width 28 height 16
click at [655, 368] on link "Editer" at bounding box center [663, 376] width 74 height 17
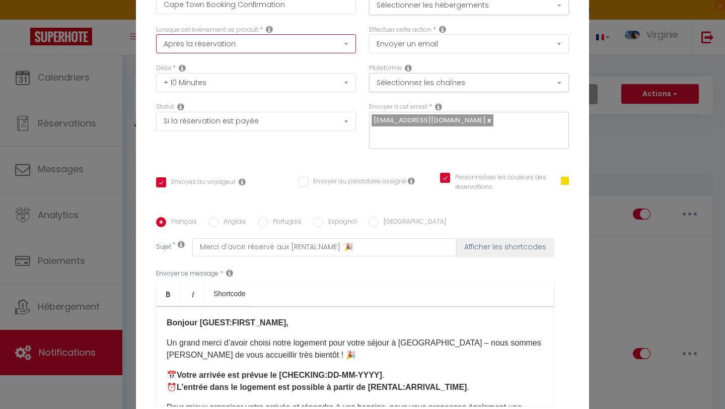
click at [341, 53] on select "Après la réservation Avant Checkin (à partir de 12h00) Après Checkin (à partir …" at bounding box center [256, 43] width 200 height 19
click at [402, 86] on button "Sélectionnez les chaînes" at bounding box center [469, 82] width 200 height 19
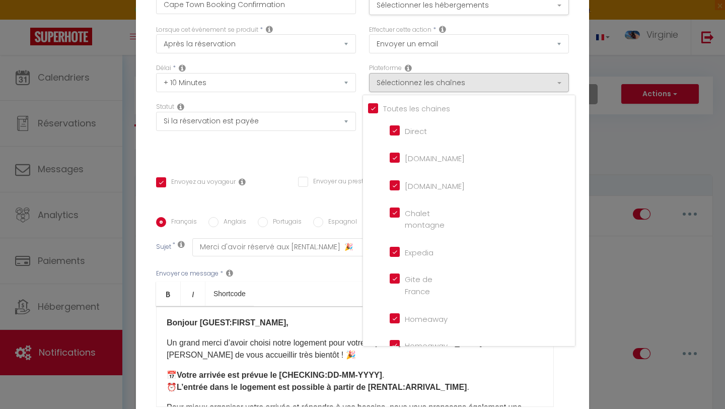
click at [357, 73] on div "Délai * Immédiat + 10 Minutes + 1 Heure + 2 Heures + 3 Heures + 4 Heures + 5 He…" at bounding box center [255, 82] width 213 height 39
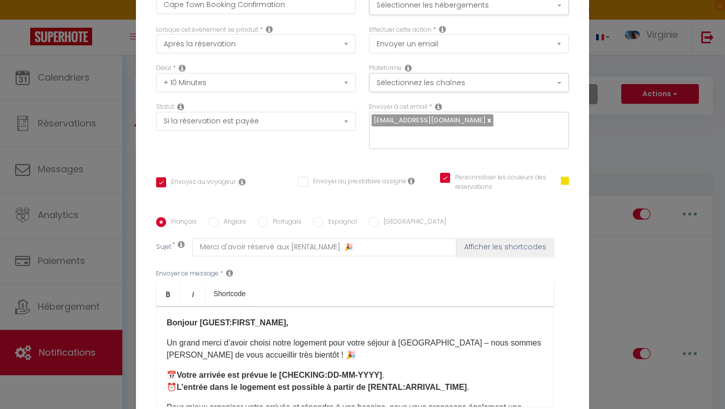
scroll to position [98, 0]
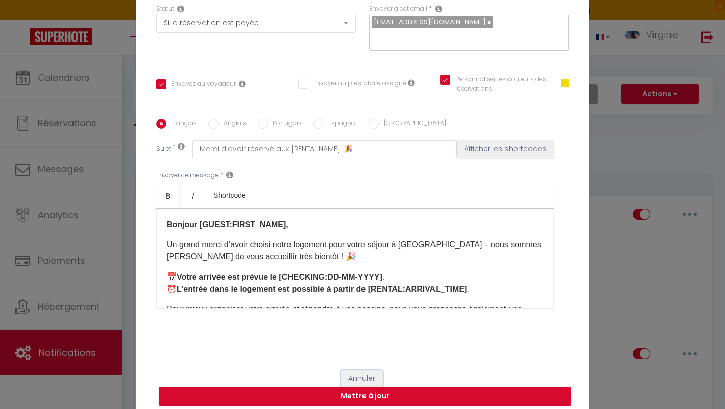
click at [360, 370] on button "Annuler" at bounding box center [362, 378] width 42 height 17
